Goal: Obtain resource: Download file/media

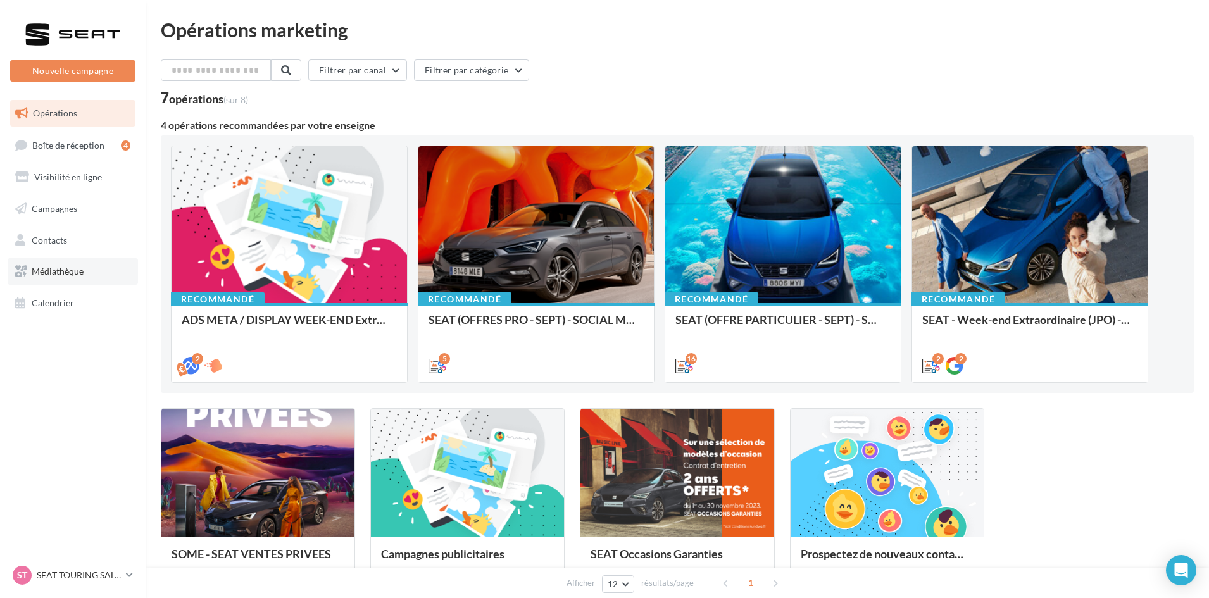
click at [70, 265] on link "Médiathèque" at bounding box center [73, 271] width 130 height 27
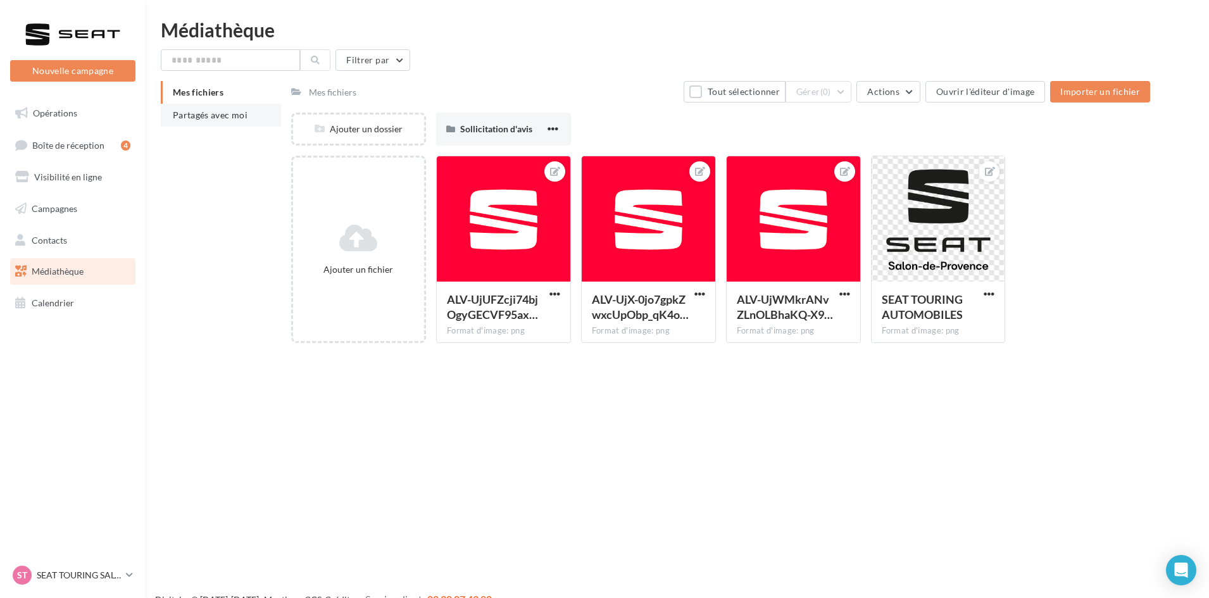
click at [228, 111] on span "Partagés avec moi" at bounding box center [210, 114] width 75 height 11
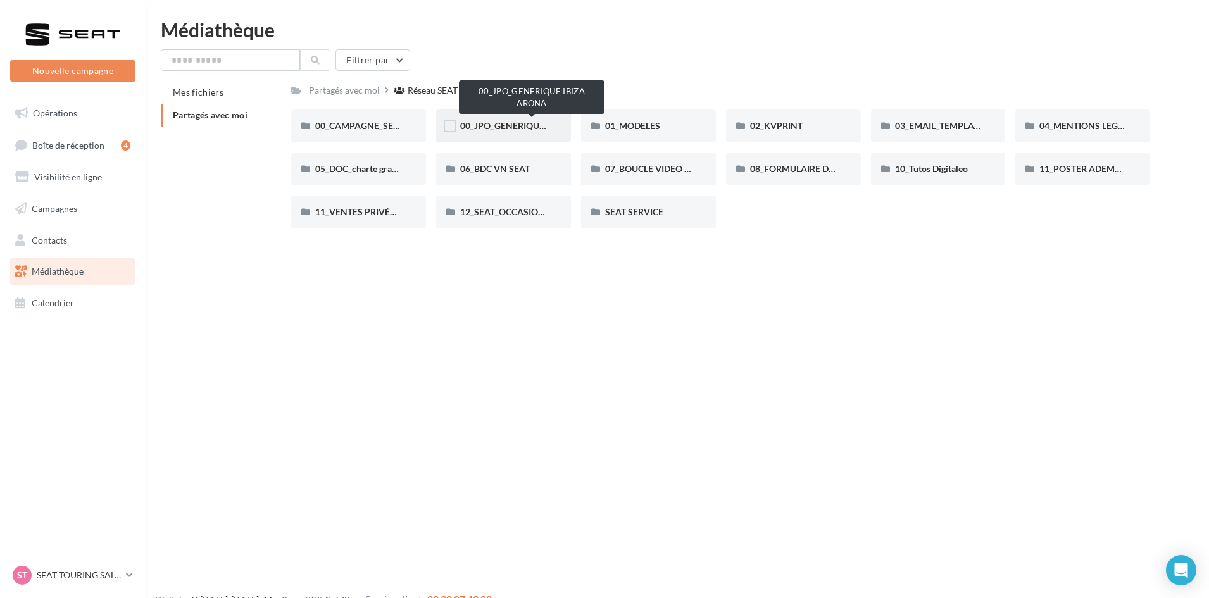
click at [505, 121] on span "00_JPO_GENERIQUE IBIZA ARONA" at bounding box center [531, 125] width 143 height 11
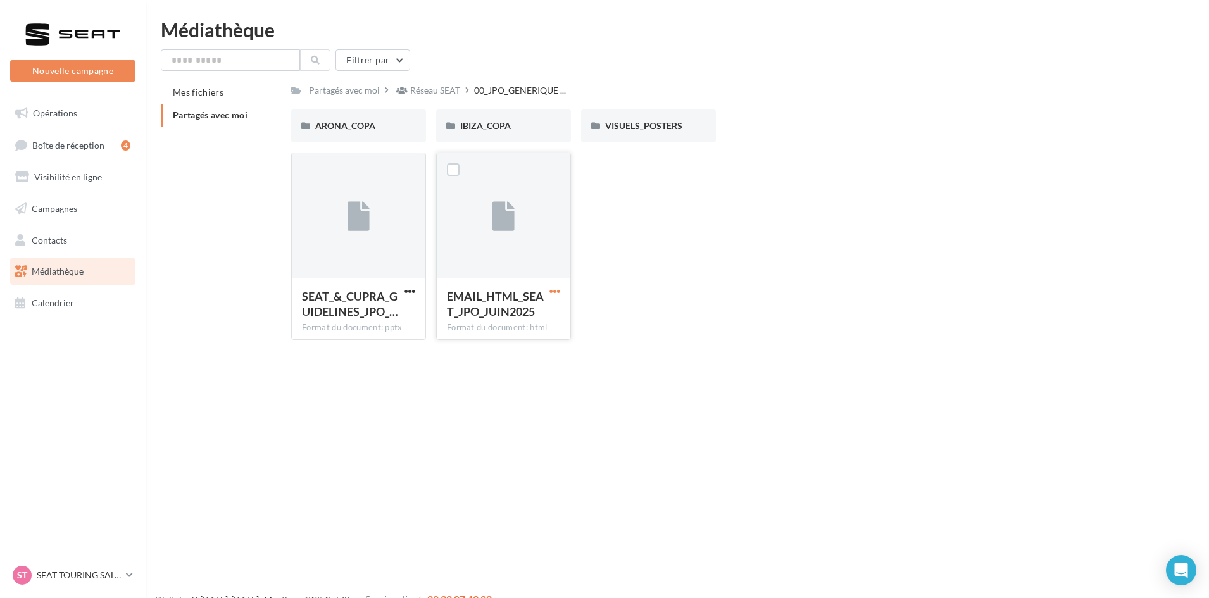
click at [554, 292] on span "button" at bounding box center [554, 291] width 11 height 11
click at [530, 316] on button "Télécharger" at bounding box center [499, 316] width 127 height 33
click at [488, 126] on span "IBIZA_COPA" at bounding box center [485, 125] width 51 height 11
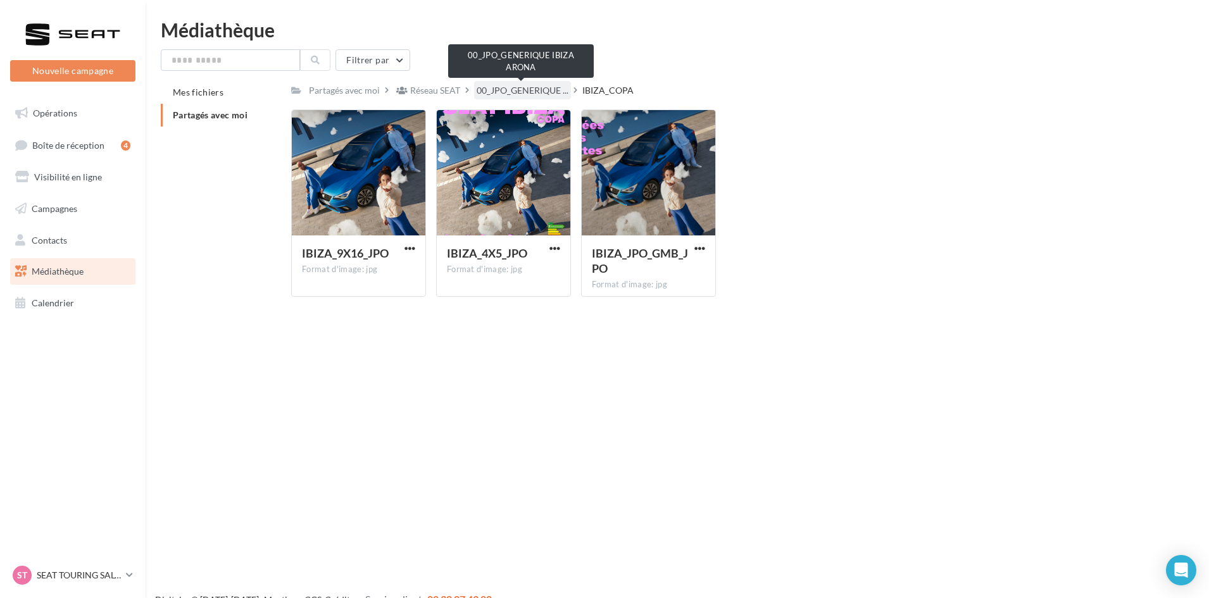
click at [527, 84] on span "00_JPO_GENERIQUE ..." at bounding box center [523, 90] width 92 height 13
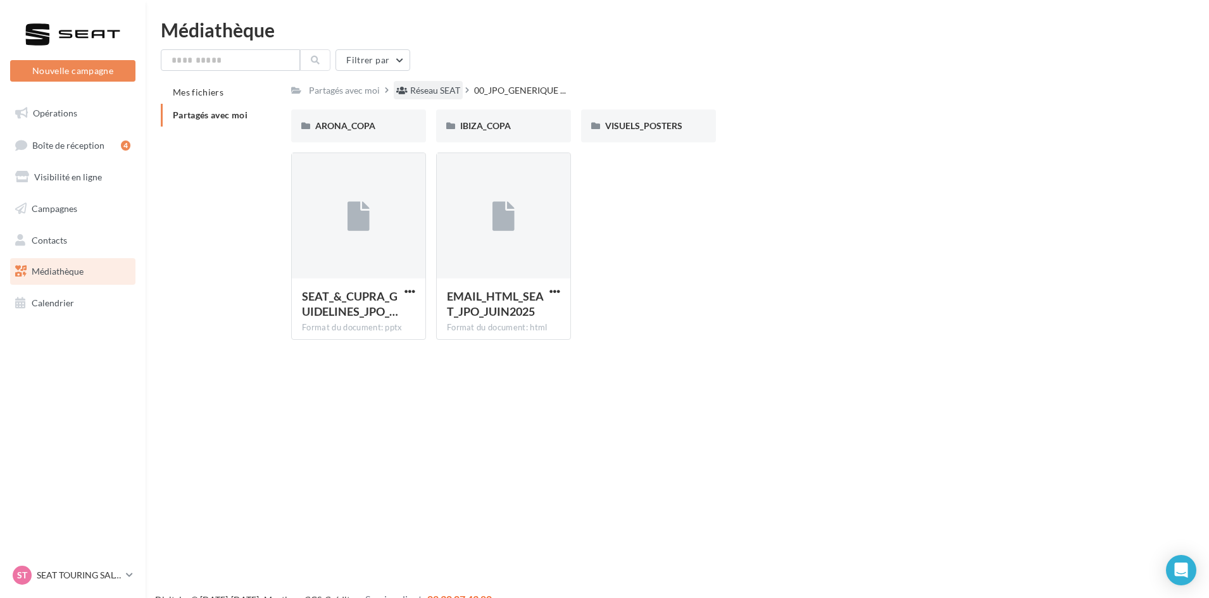
click at [449, 93] on div "Réseau SEAT" at bounding box center [435, 90] width 50 height 13
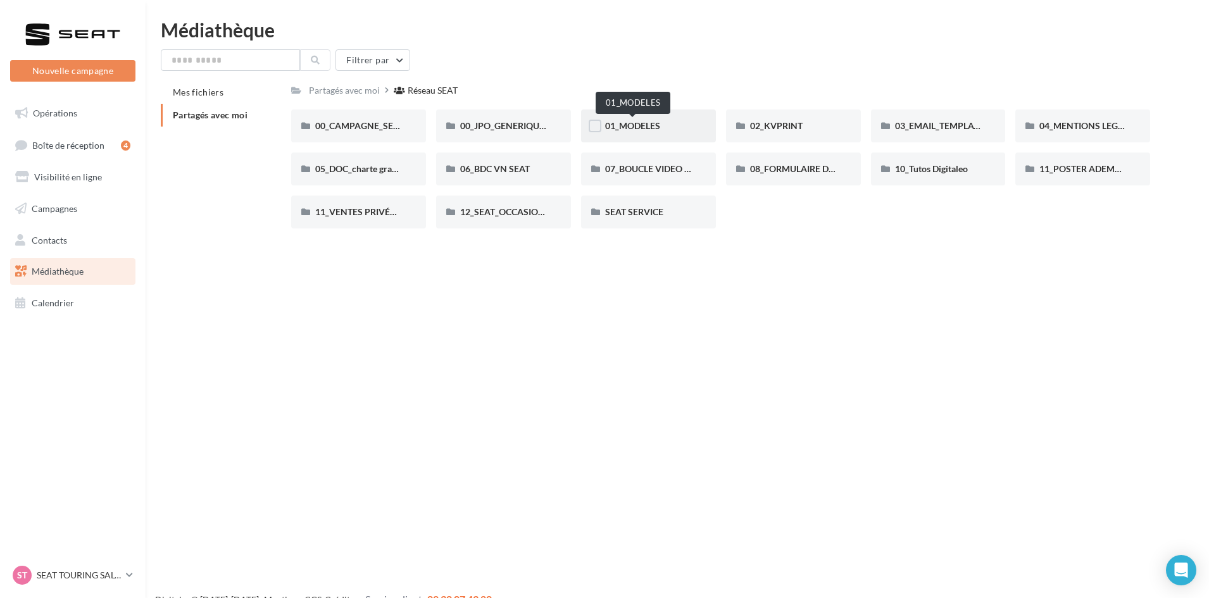
click at [635, 125] on span "01_MODELES" at bounding box center [632, 125] width 55 height 11
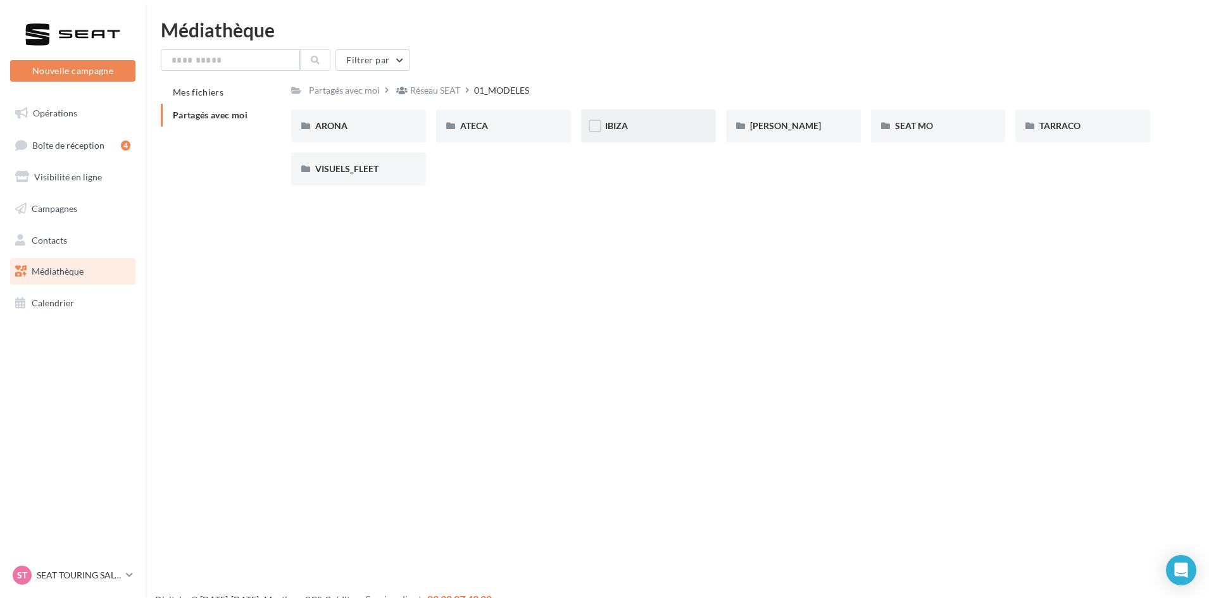
click at [685, 128] on div "IBIZA" at bounding box center [648, 126] width 87 height 13
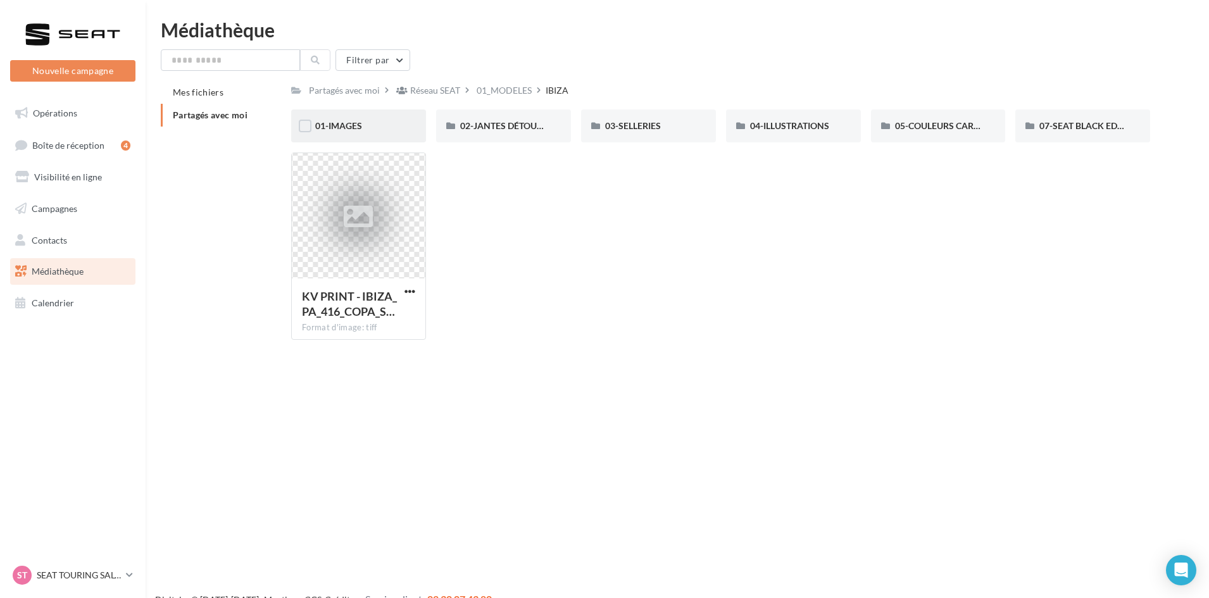
click at [379, 126] on div "01-IMAGES" at bounding box center [358, 126] width 87 height 13
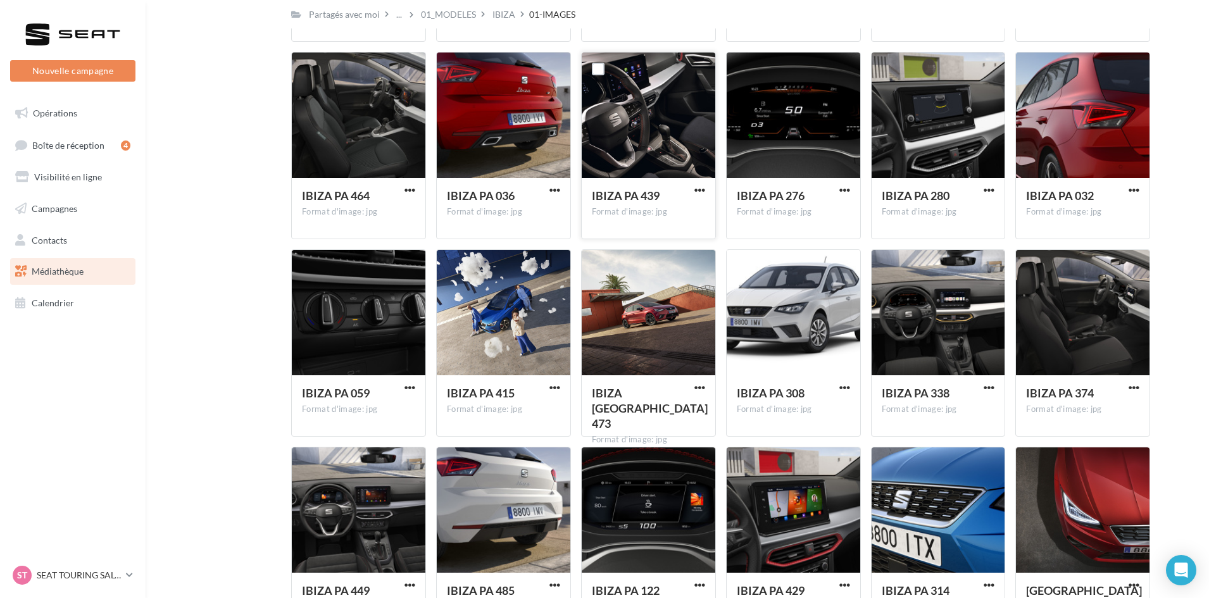
scroll to position [2943, 0]
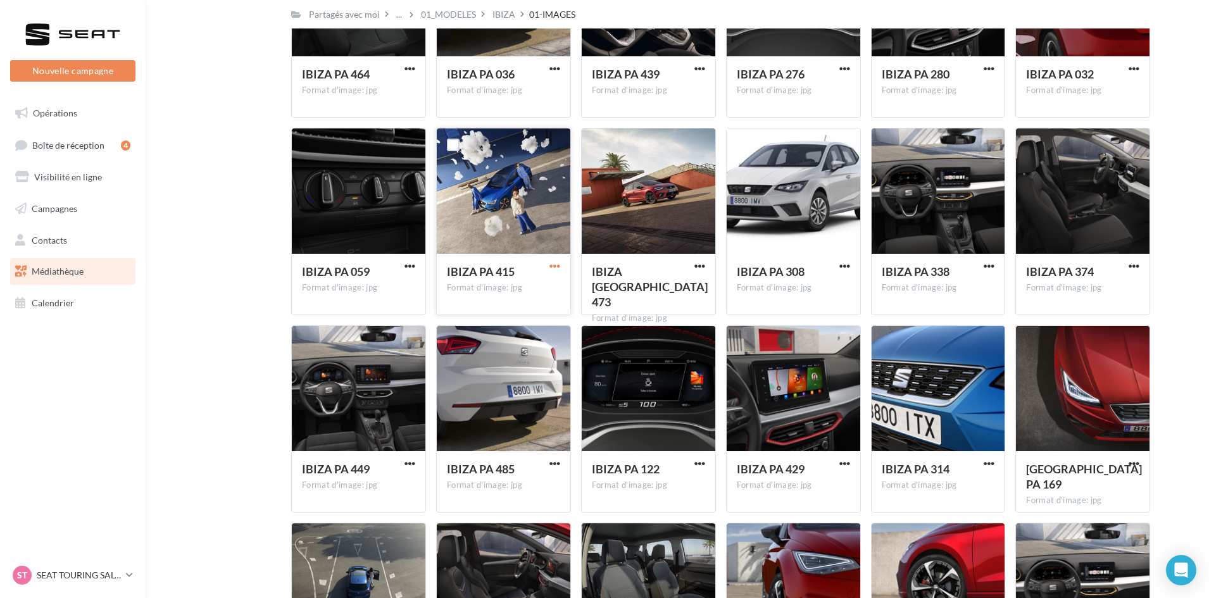
click at [556, 263] on span "button" at bounding box center [554, 266] width 11 height 11
click at [512, 298] on button "Télécharger" at bounding box center [499, 291] width 127 height 33
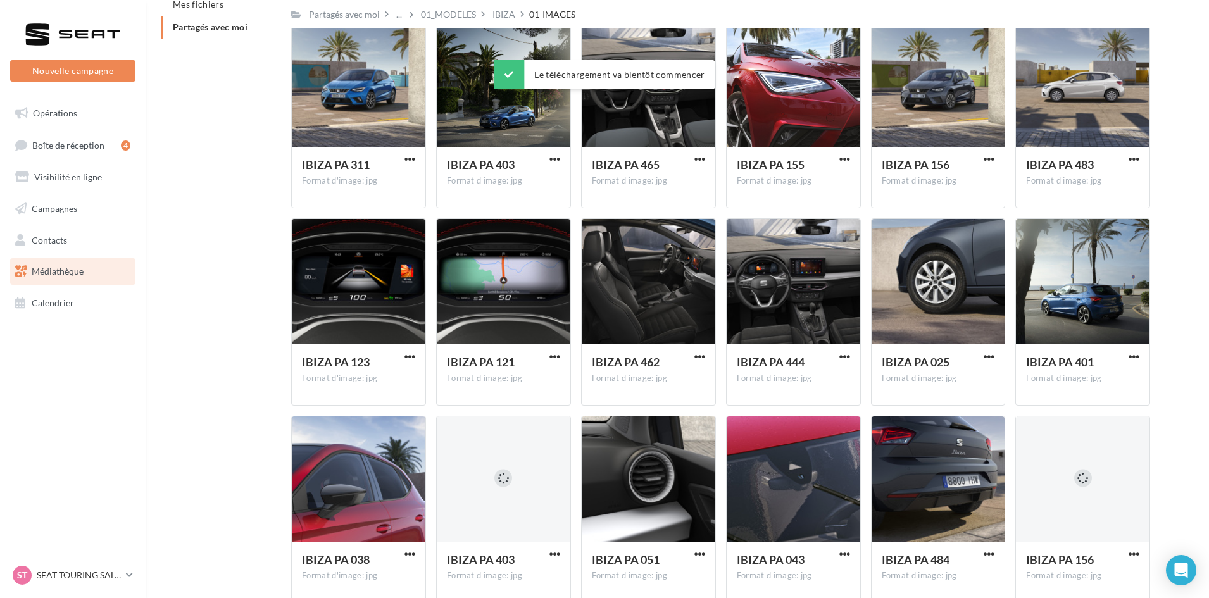
scroll to position [0, 0]
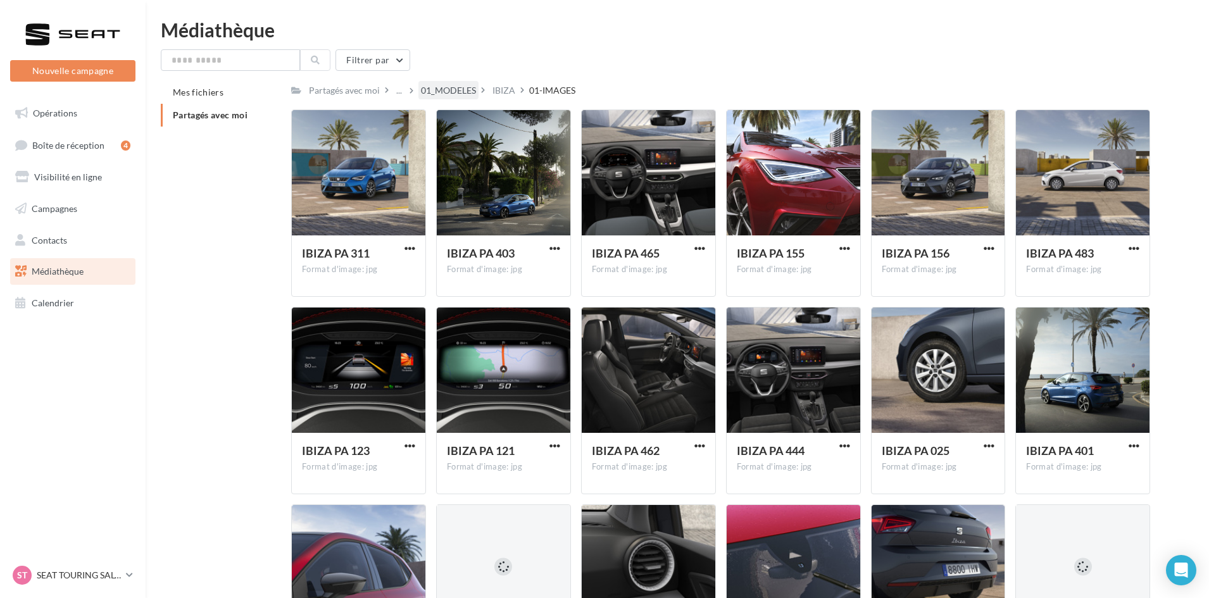
click at [447, 88] on div "01_MODELES" at bounding box center [448, 90] width 55 height 13
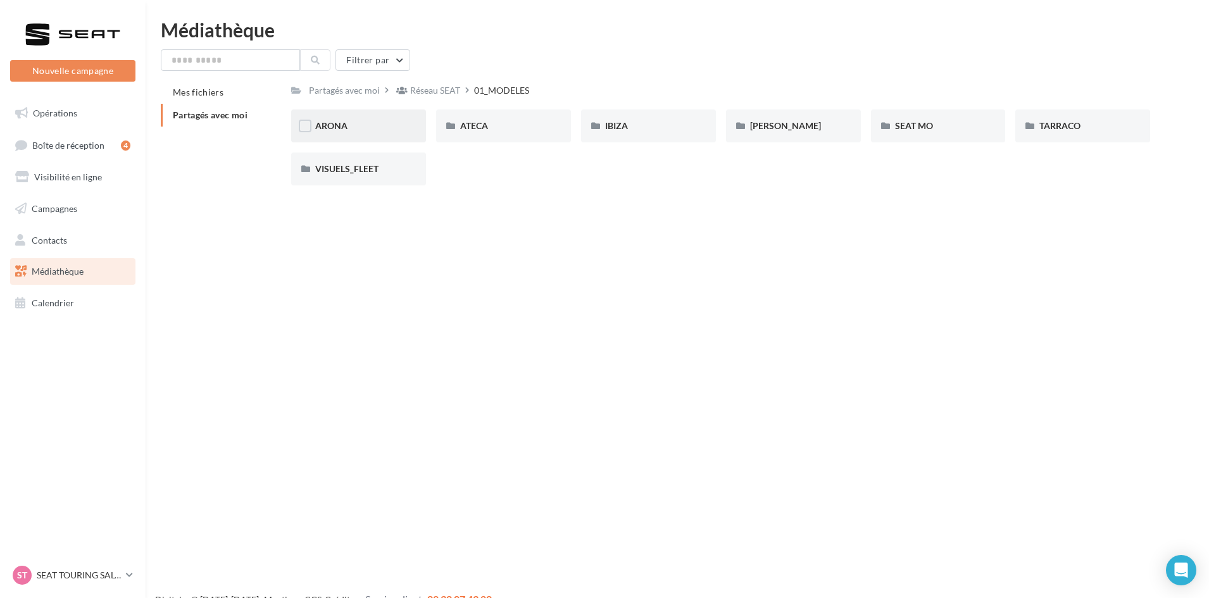
click at [359, 125] on div "ARONA" at bounding box center [358, 126] width 87 height 13
click at [363, 118] on div "01-IMAGES" at bounding box center [358, 125] width 135 height 33
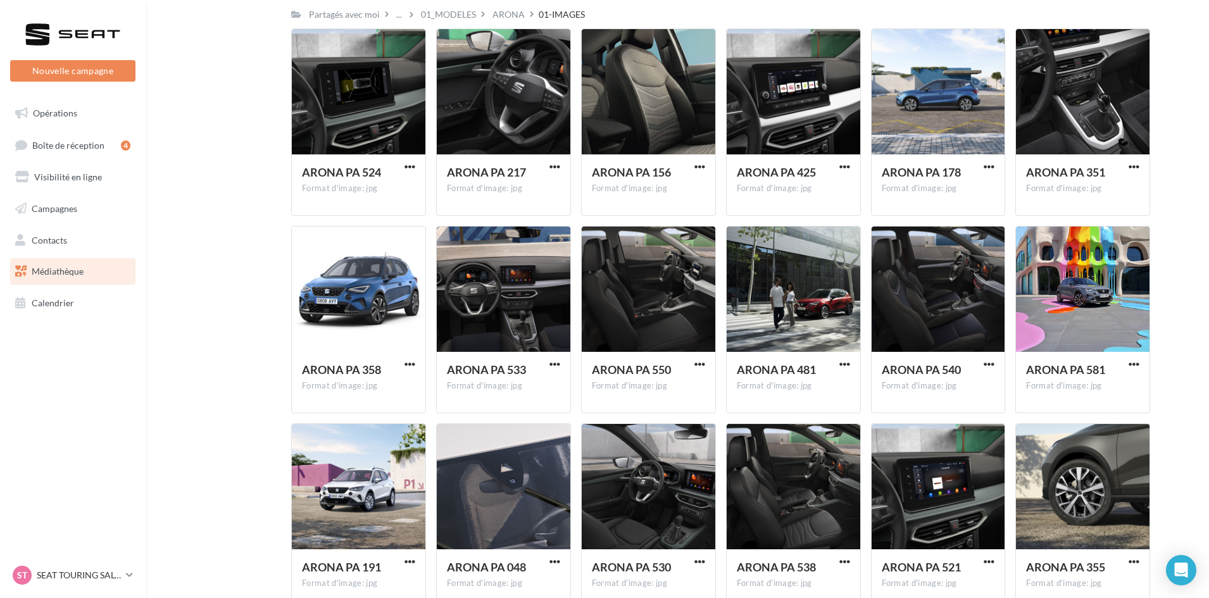
scroll to position [3833, 0]
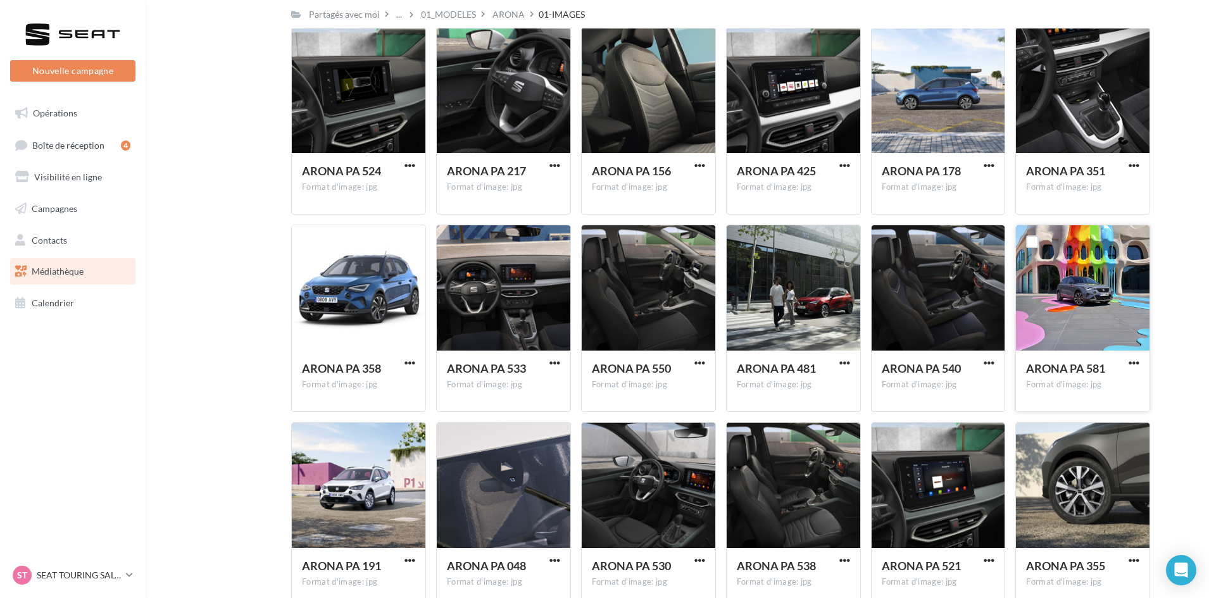
click at [1140, 362] on button "button" at bounding box center [1134, 364] width 16 height 13
click at [1094, 377] on button "Télécharger" at bounding box center [1078, 388] width 127 height 33
click at [58, 581] on p "SEAT TOURING SALON" at bounding box center [79, 575] width 84 height 13
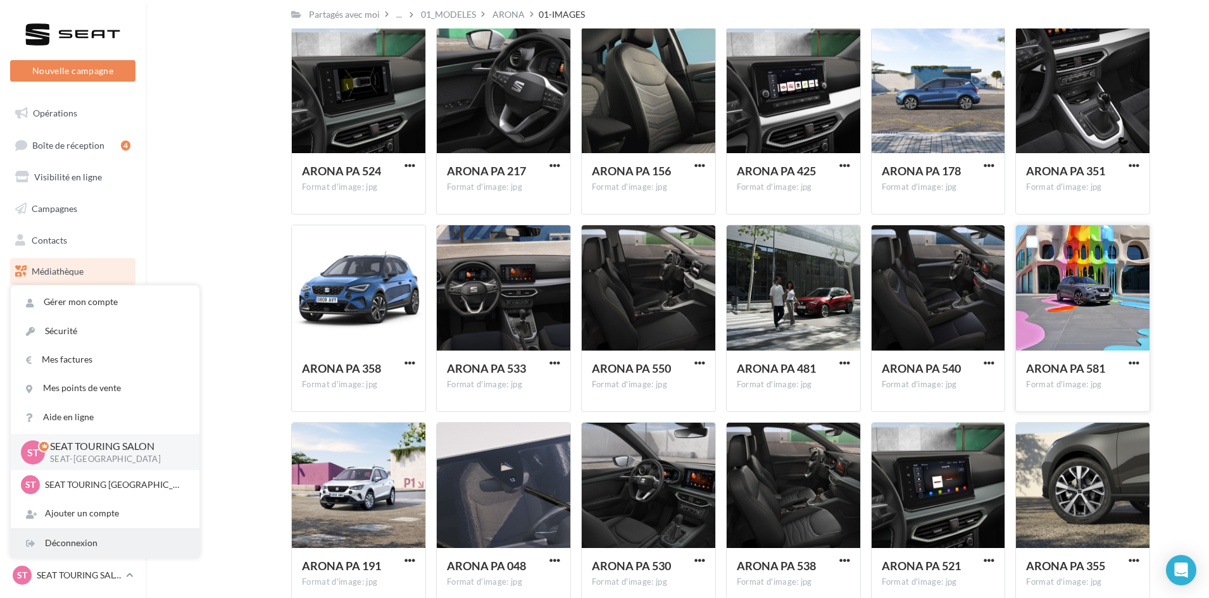
click at [56, 556] on div "Déconnexion" at bounding box center [105, 543] width 189 height 28
